Goal: Task Accomplishment & Management: Manage account settings

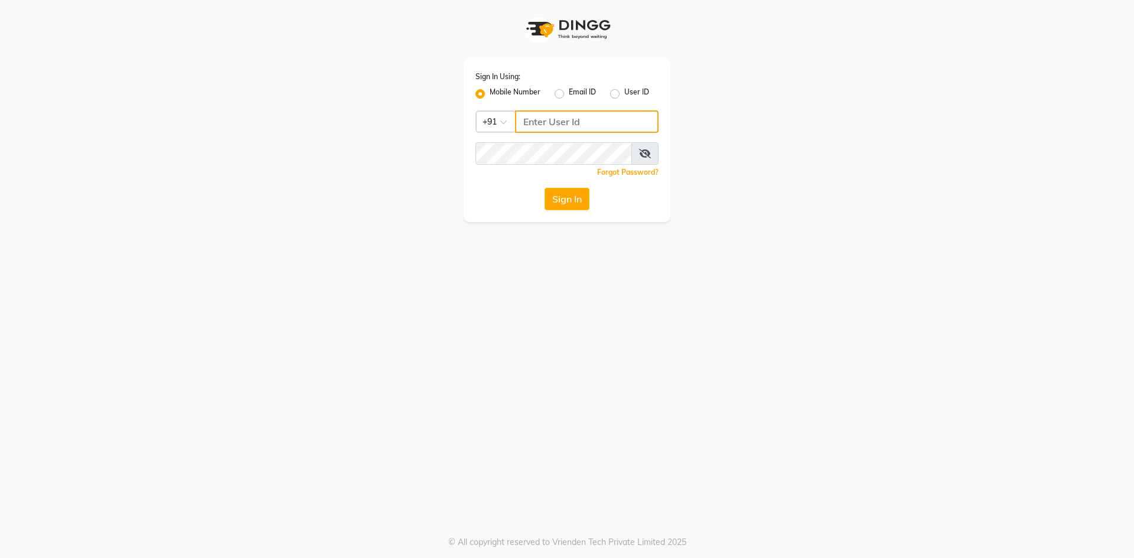
click at [542, 120] on input "Username" at bounding box center [587, 121] width 144 height 22
click at [562, 123] on input "Username" at bounding box center [587, 121] width 144 height 22
type input "9346339770"
click at [567, 198] on button "Sign In" at bounding box center [567, 199] width 45 height 22
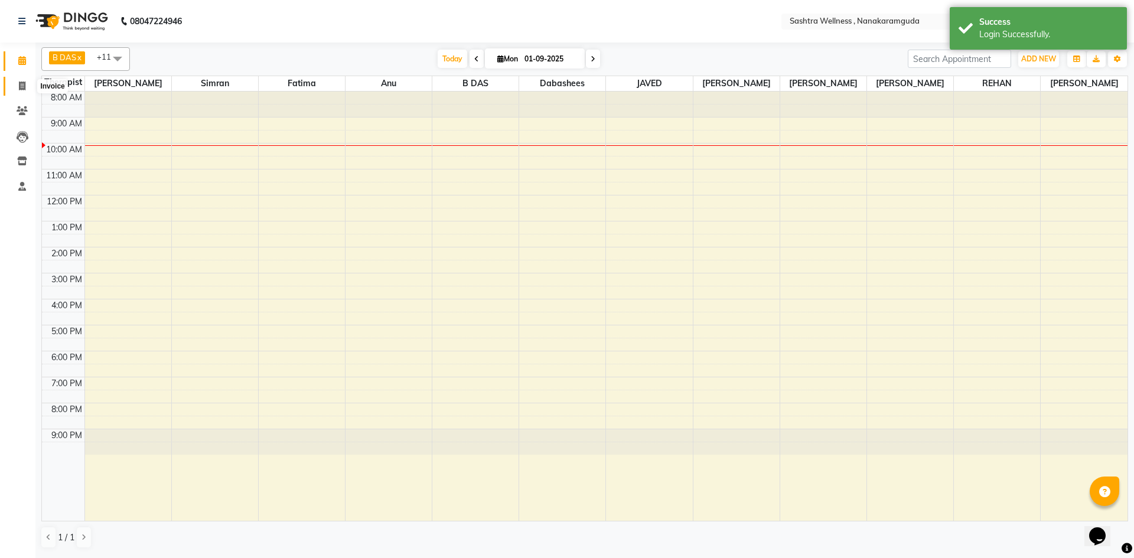
click at [24, 84] on icon at bounding box center [22, 86] width 6 height 9
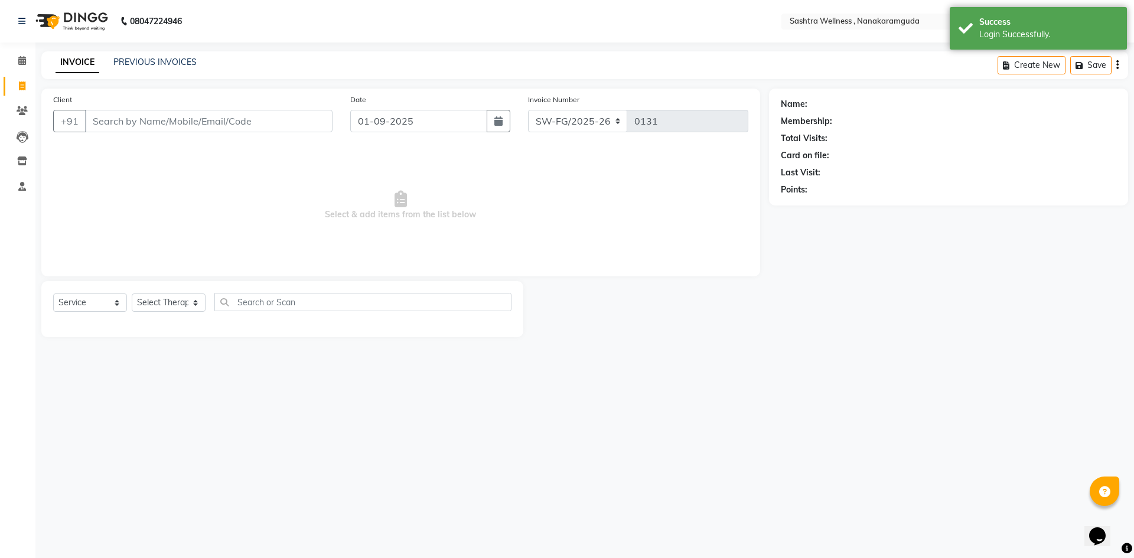
select select "package"
select select "82473"
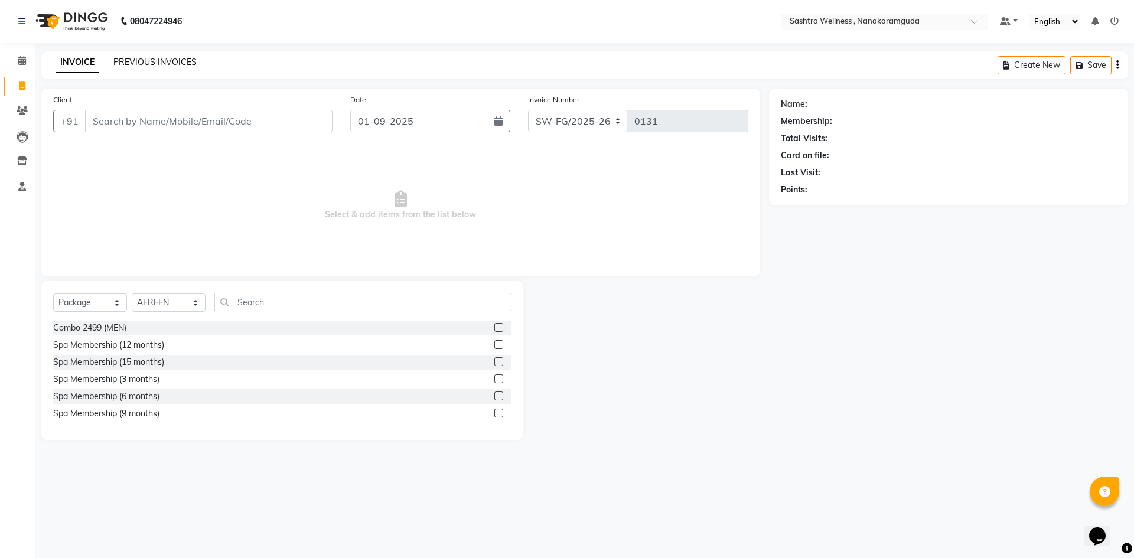
click at [145, 63] on link "PREVIOUS INVOICES" at bounding box center [154, 62] width 83 height 11
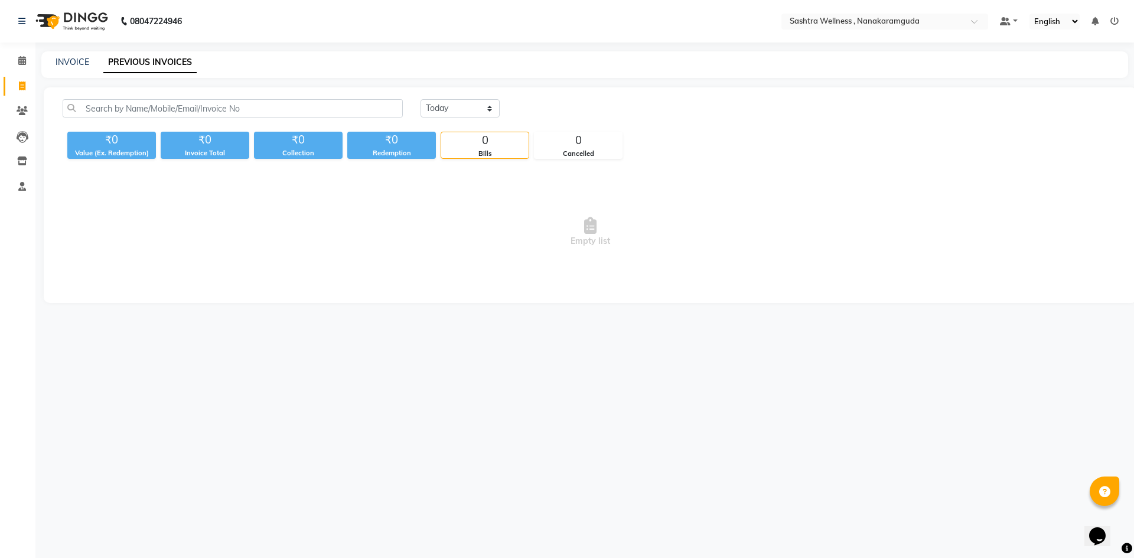
click at [168, 64] on link "PREVIOUS INVOICES" at bounding box center [149, 62] width 93 height 21
click at [467, 106] on select "[DATE] [DATE] Custom Range" at bounding box center [460, 108] width 79 height 18
select select "[DATE]"
click at [421, 99] on select "[DATE] [DATE] Custom Range" at bounding box center [460, 108] width 79 height 18
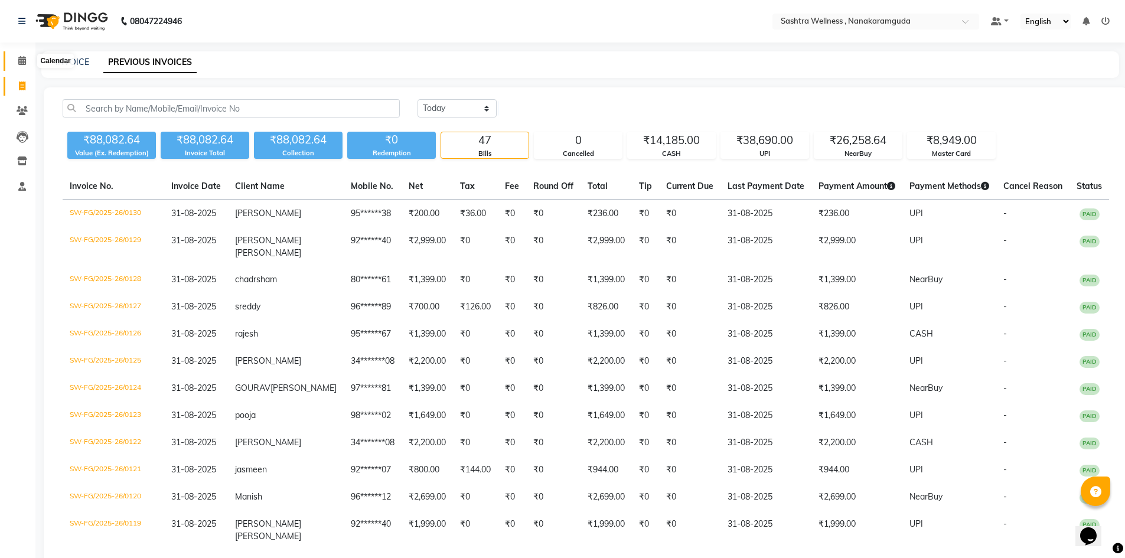
click at [26, 58] on span at bounding box center [22, 61] width 21 height 14
